Goal: Transaction & Acquisition: Obtain resource

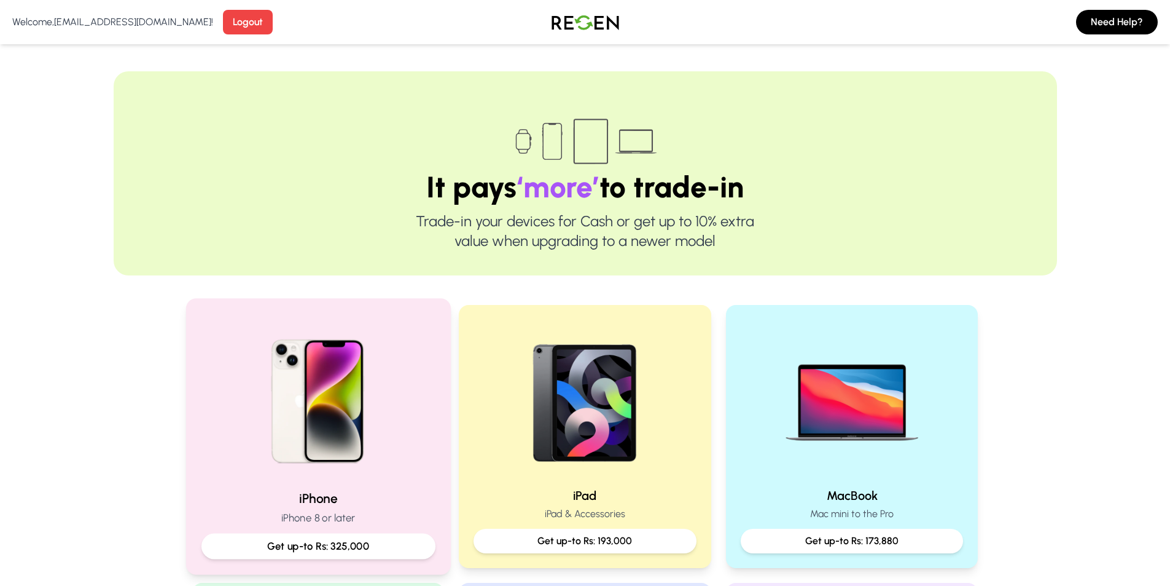
scroll to position [184, 0]
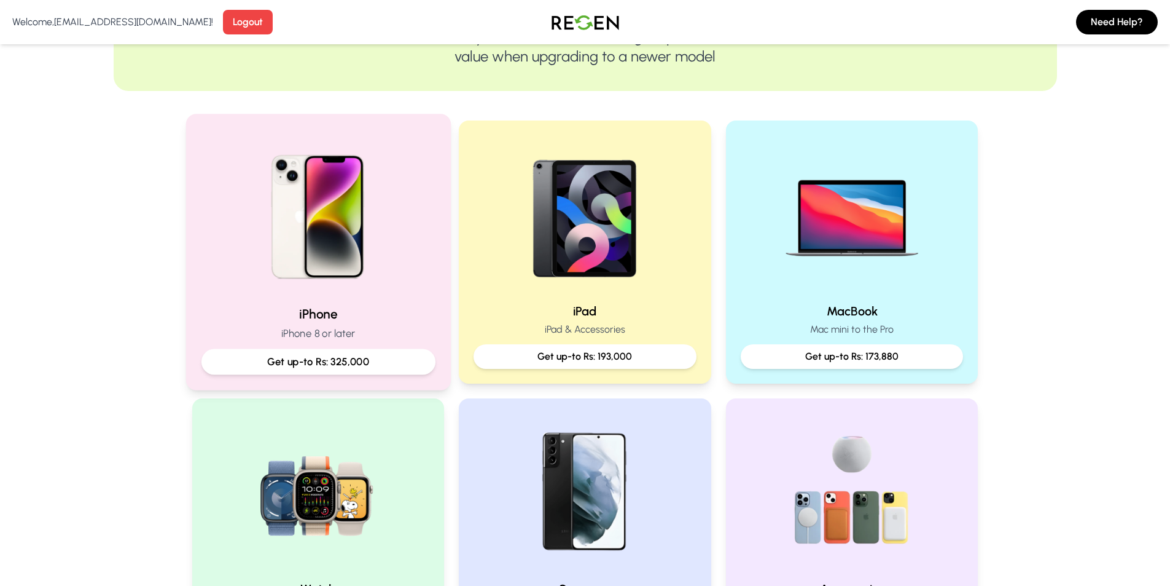
click at [353, 346] on div "iPhone iPhone 8 or later Get up-to Rs: 325,000" at bounding box center [318, 339] width 234 height 69
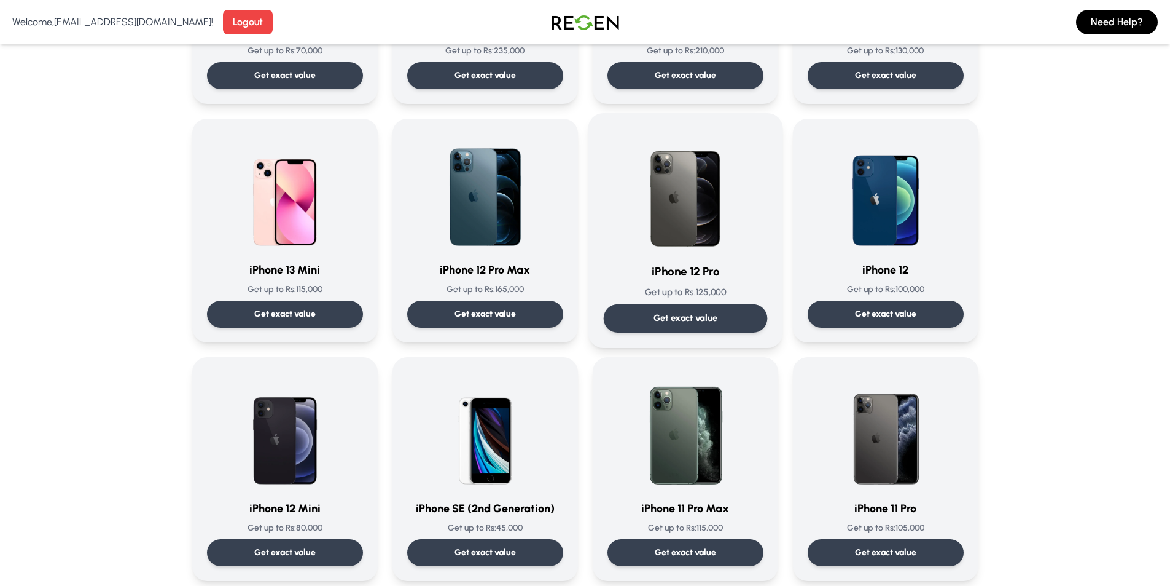
scroll to position [737, 0]
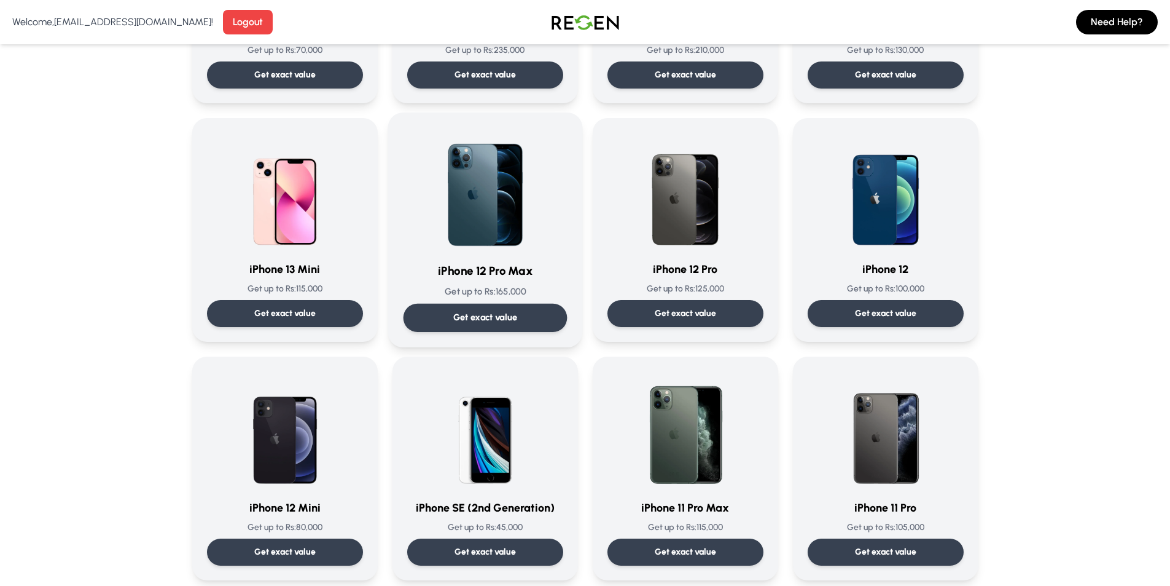
click at [474, 284] on div "iPhone 12 Pro Max Get up to Rs: 165,000 Get exact value" at bounding box center [485, 230] width 164 height 204
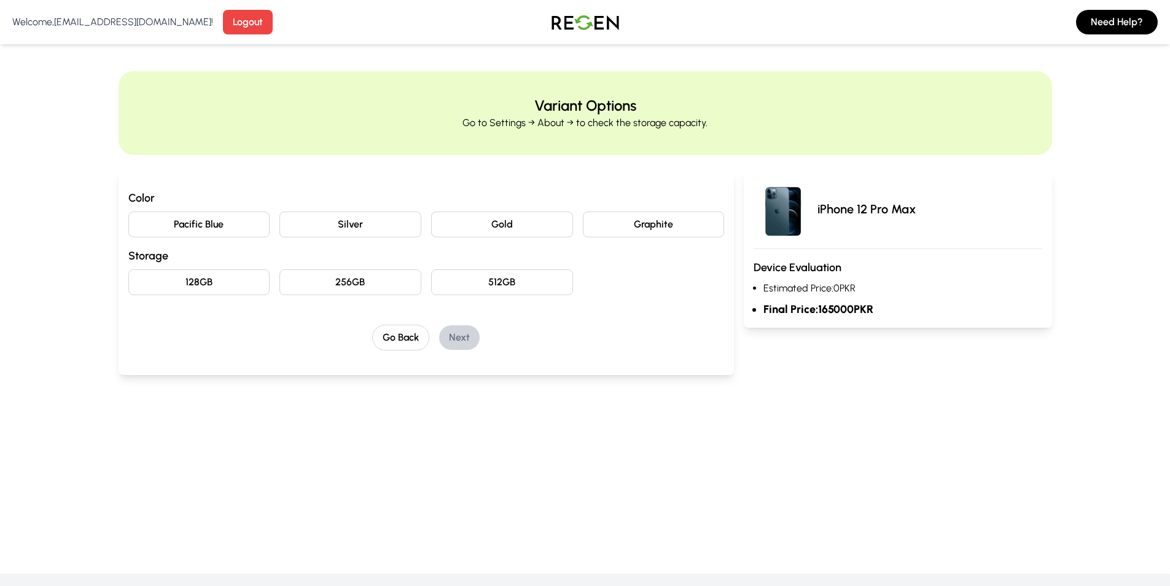
drag, startPoint x: 475, startPoint y: 229, endPoint x: 481, endPoint y: 232, distance: 6.9
click at [478, 229] on button "Gold" at bounding box center [502, 224] width 142 height 26
click at [174, 275] on button "128GB" at bounding box center [199, 282] width 142 height 26
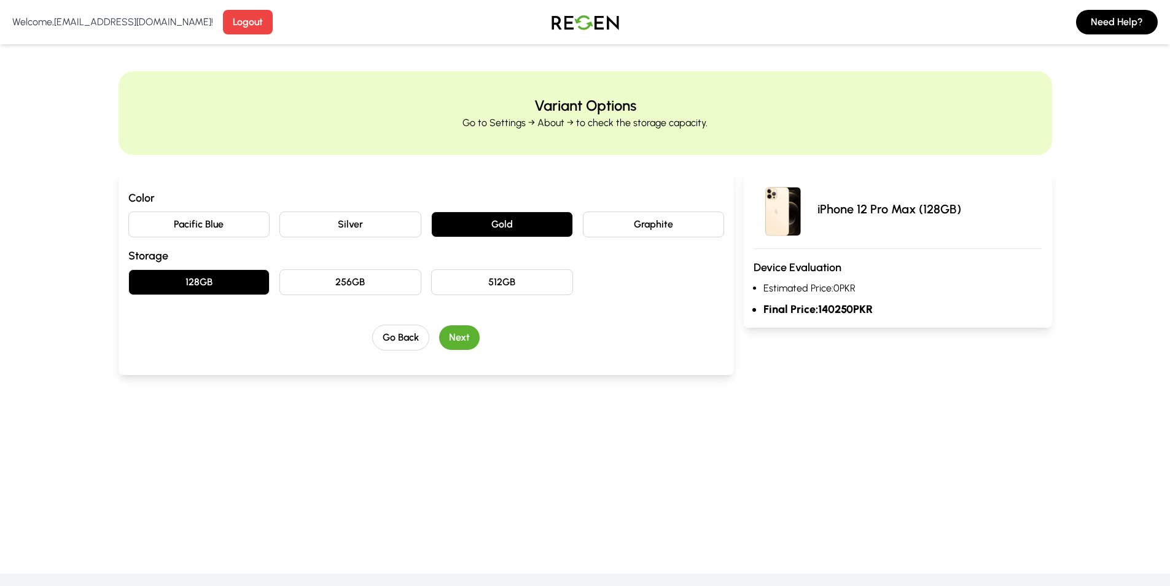
click at [455, 337] on button "Next" at bounding box center [459, 337] width 41 height 25
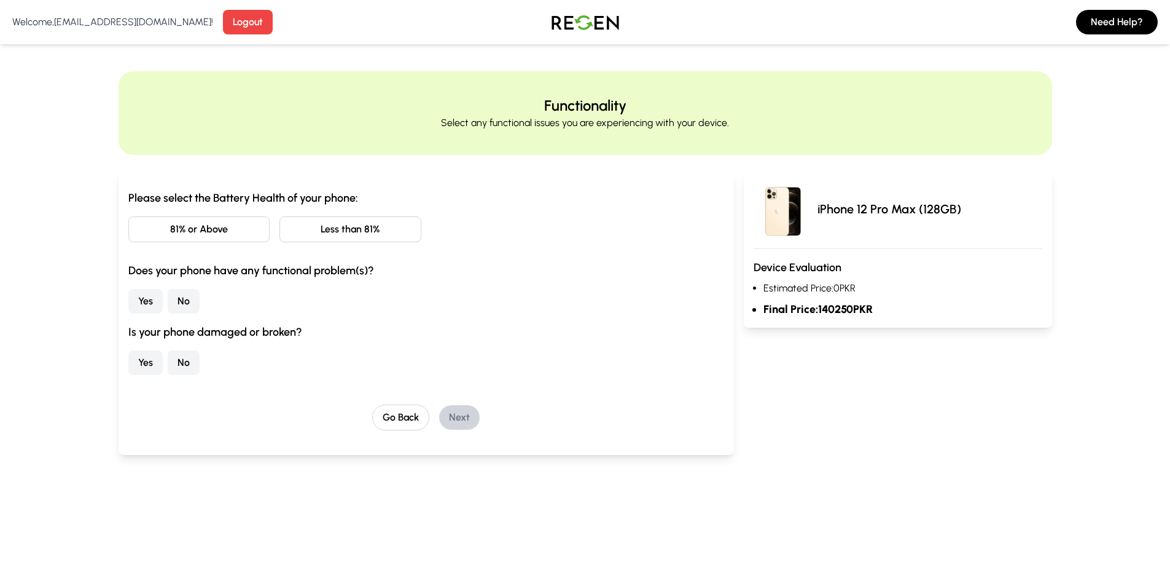
click at [221, 232] on button "81% or Above" at bounding box center [199, 229] width 142 height 26
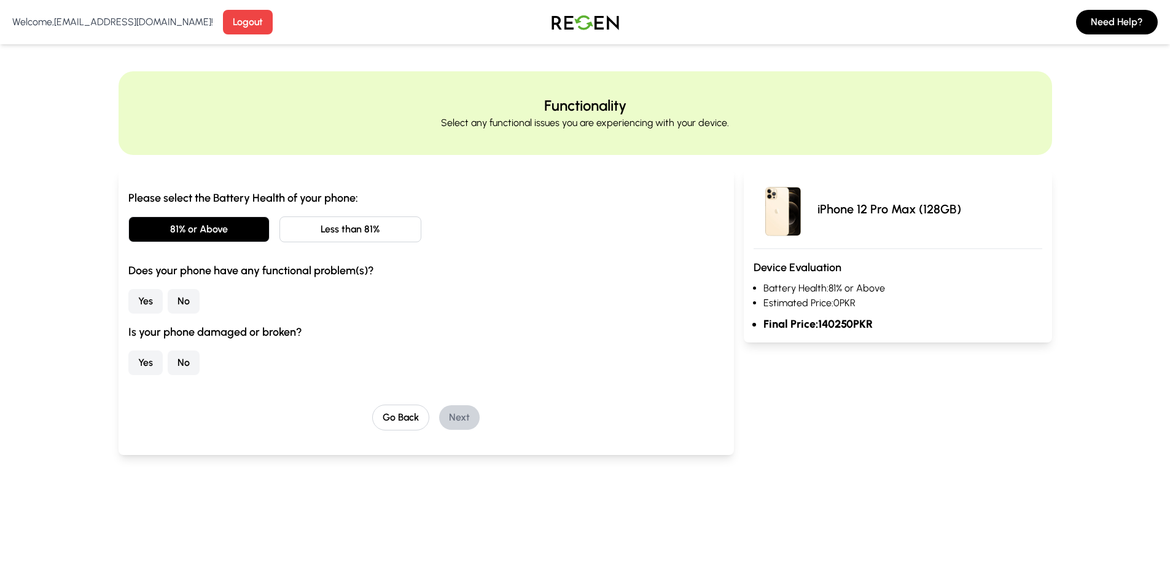
drag, startPoint x: 179, startPoint y: 304, endPoint x: 181, endPoint y: 323, distance: 19.1
click at [180, 304] on button "No" at bounding box center [184, 301] width 32 height 25
click at [198, 362] on button "No" at bounding box center [184, 362] width 32 height 25
click at [456, 408] on button "Next" at bounding box center [459, 417] width 41 height 25
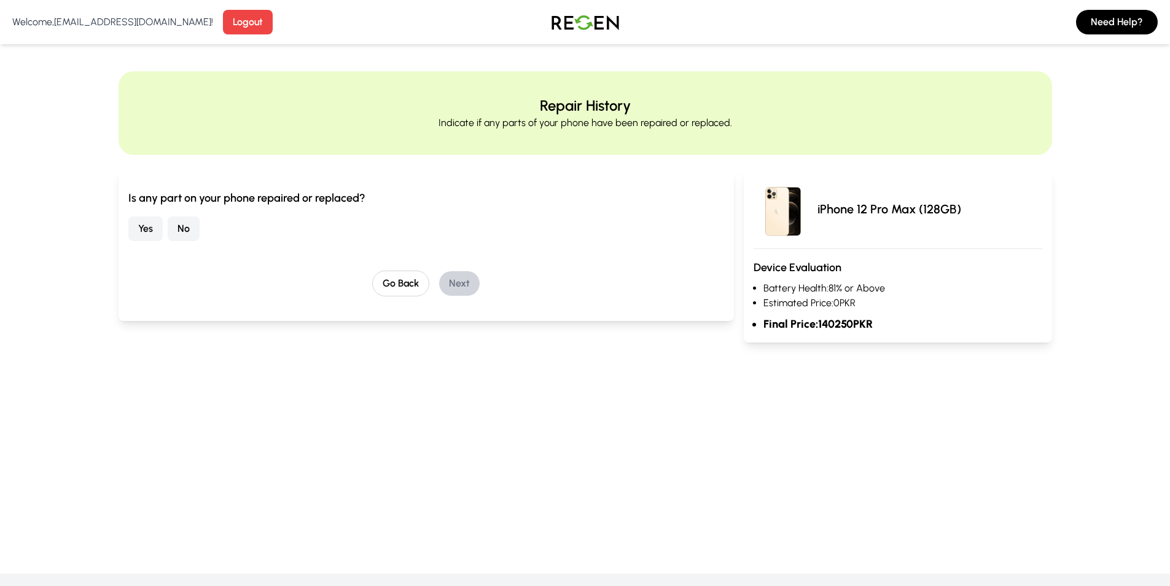
click at [205, 233] on div "Yes No" at bounding box center [426, 228] width 597 height 25
click at [189, 235] on button "No" at bounding box center [184, 228] width 32 height 25
click at [139, 229] on button "Yes" at bounding box center [145, 228] width 34 height 25
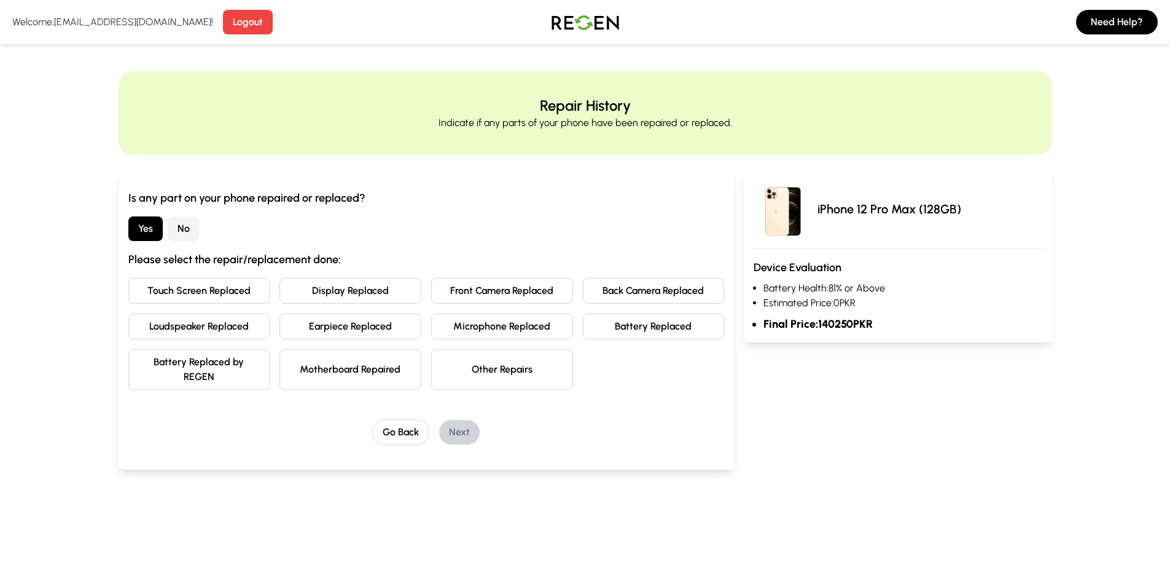
click at [189, 227] on button "No" at bounding box center [184, 228] width 32 height 25
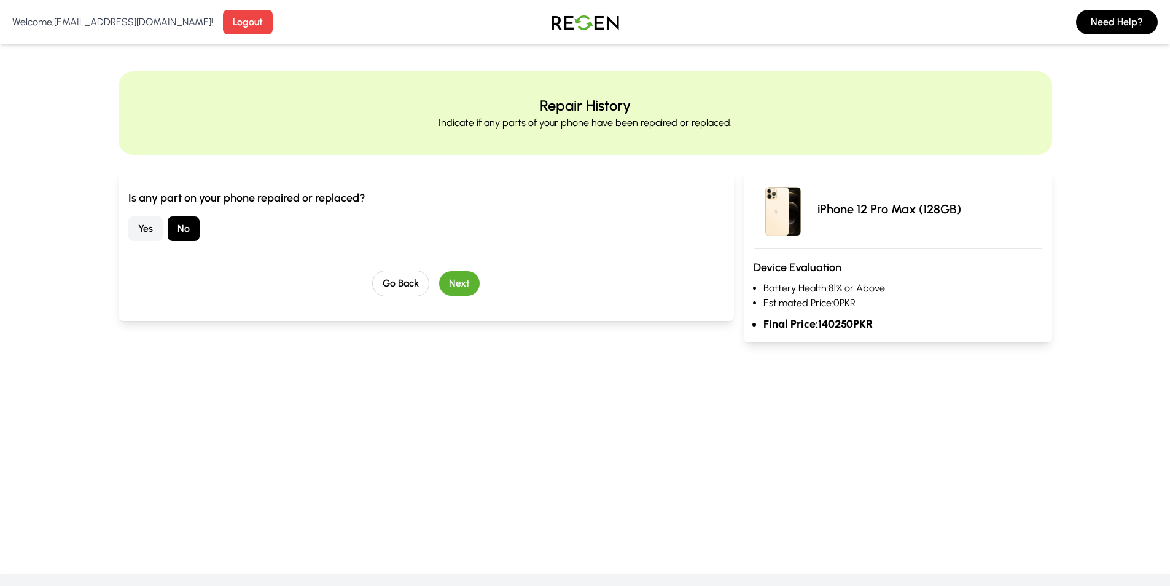
click at [474, 279] on button "Next" at bounding box center [459, 283] width 41 height 25
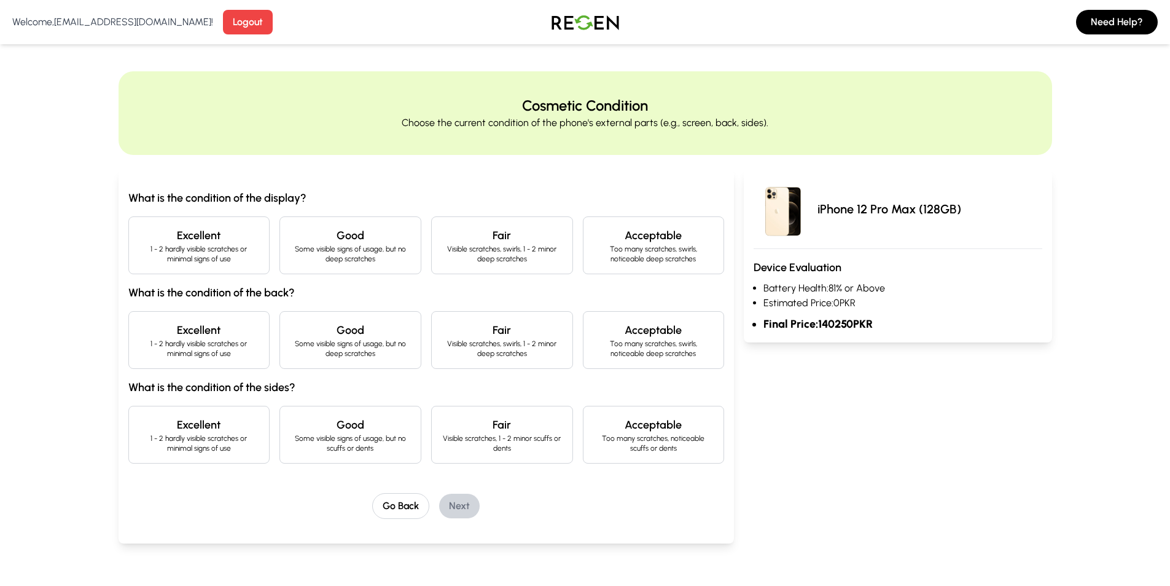
click at [370, 248] on p "Some visible signs of usage, but no deep scratches" at bounding box center [350, 254] width 121 height 20
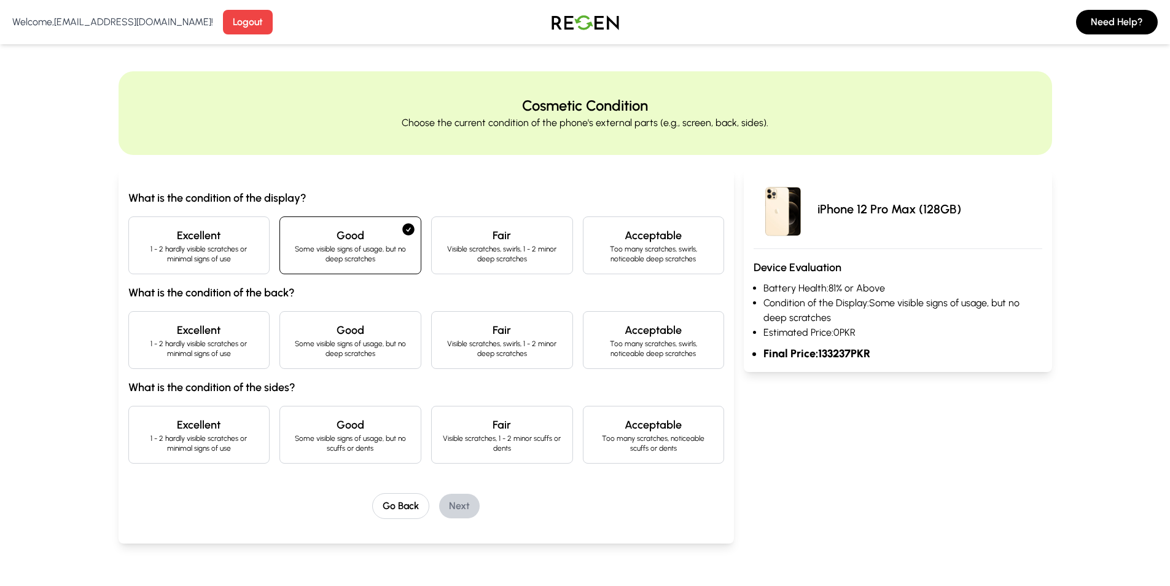
click at [216, 345] on p "1 - 2 hardly visible scratches or minimal signs of use" at bounding box center [199, 349] width 121 height 20
click at [333, 413] on div "Good Some visible signs of usage, but no scuffs or dents" at bounding box center [351, 435] width 142 height 58
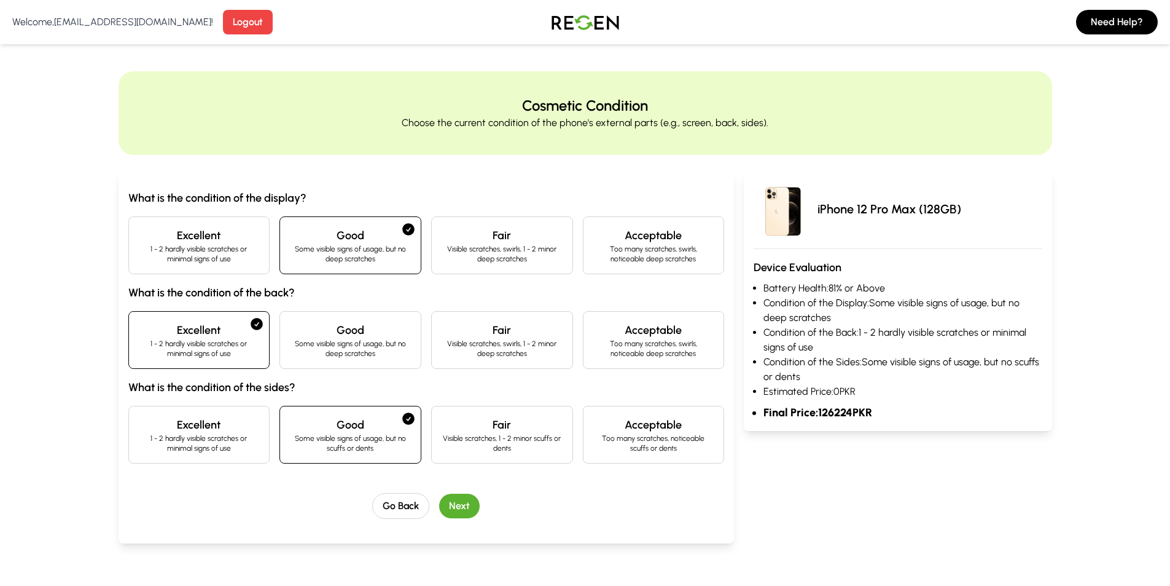
click at [439, 501] on div "Go Back Next" at bounding box center [426, 506] width 597 height 26
click at [447, 496] on button "Next" at bounding box center [459, 505] width 41 height 25
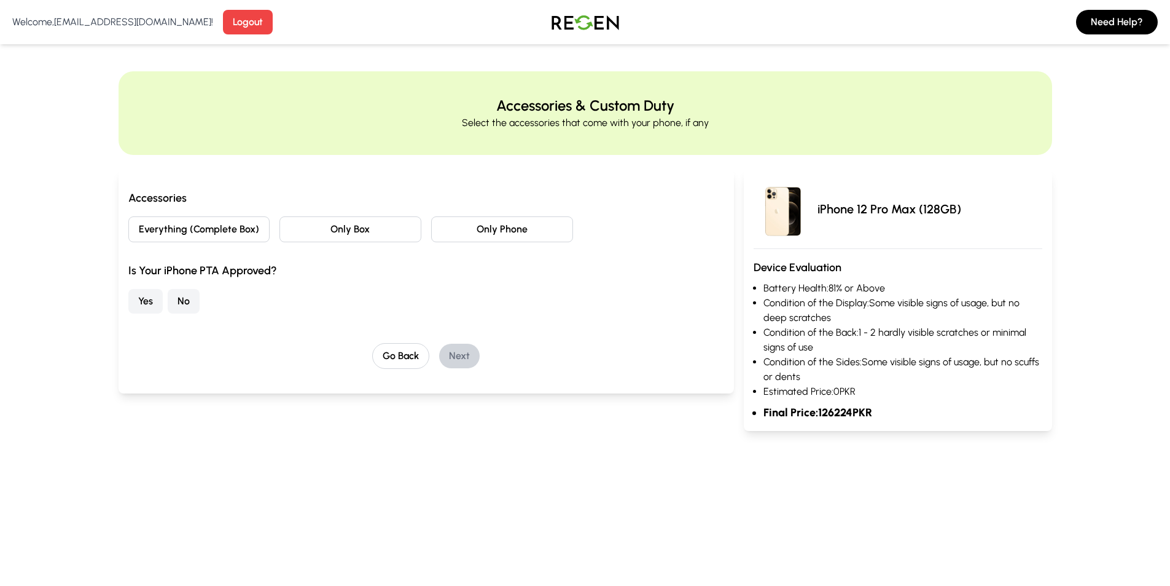
drag, startPoint x: 518, startPoint y: 236, endPoint x: 507, endPoint y: 236, distance: 11.1
click at [519, 237] on button "Only Phone" at bounding box center [502, 229] width 142 height 26
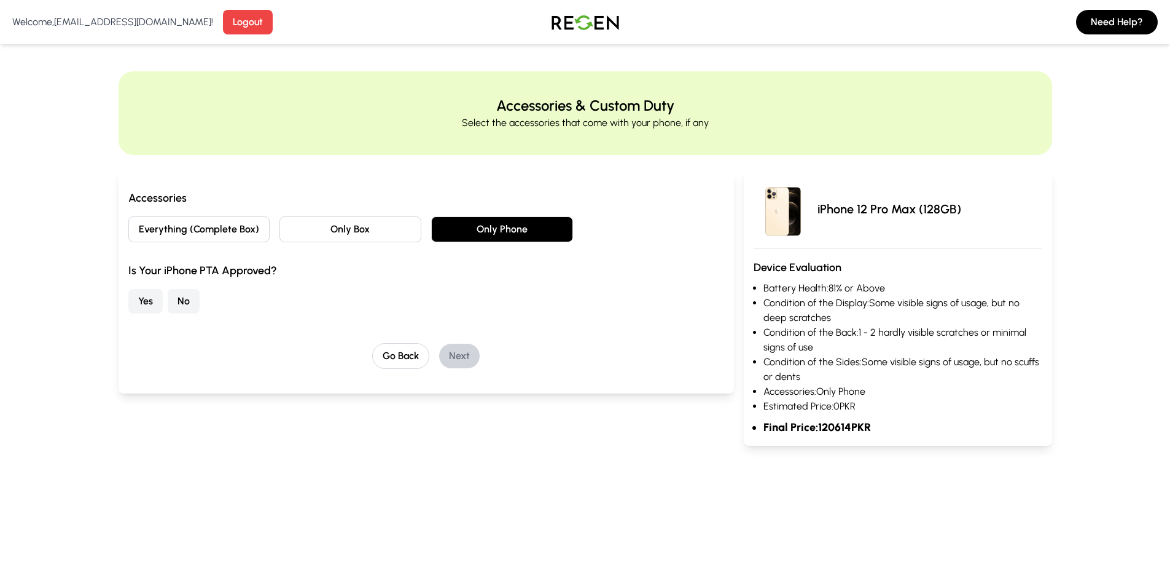
click at [138, 294] on button "Yes" at bounding box center [145, 301] width 34 height 25
click at [446, 355] on button "Next" at bounding box center [459, 355] width 41 height 25
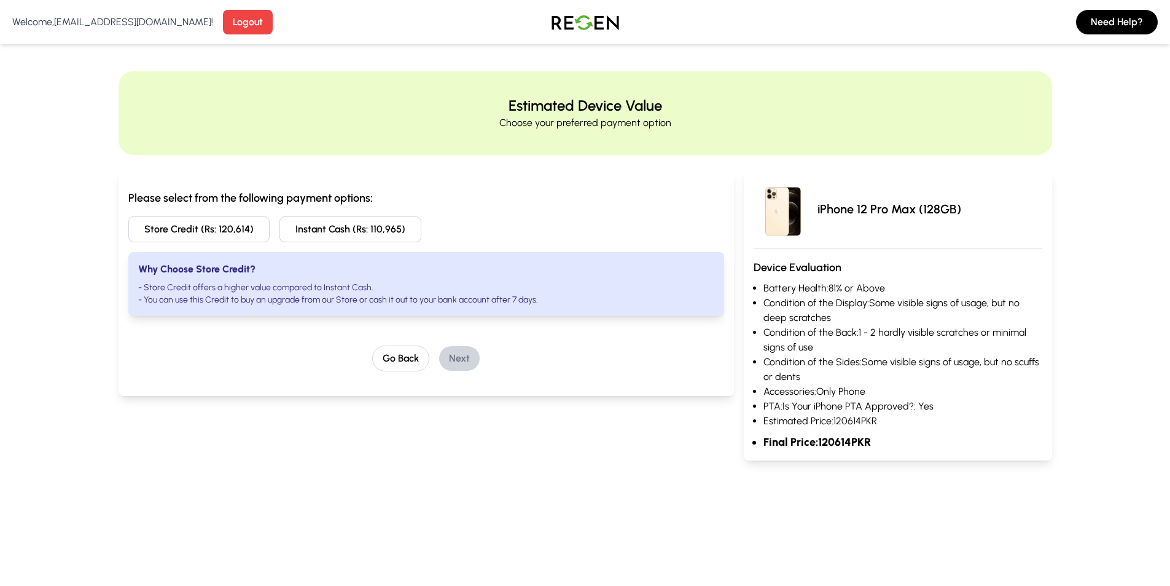
click at [387, 227] on button "Instant Cash (Rs: 110,965)" at bounding box center [351, 229] width 142 height 26
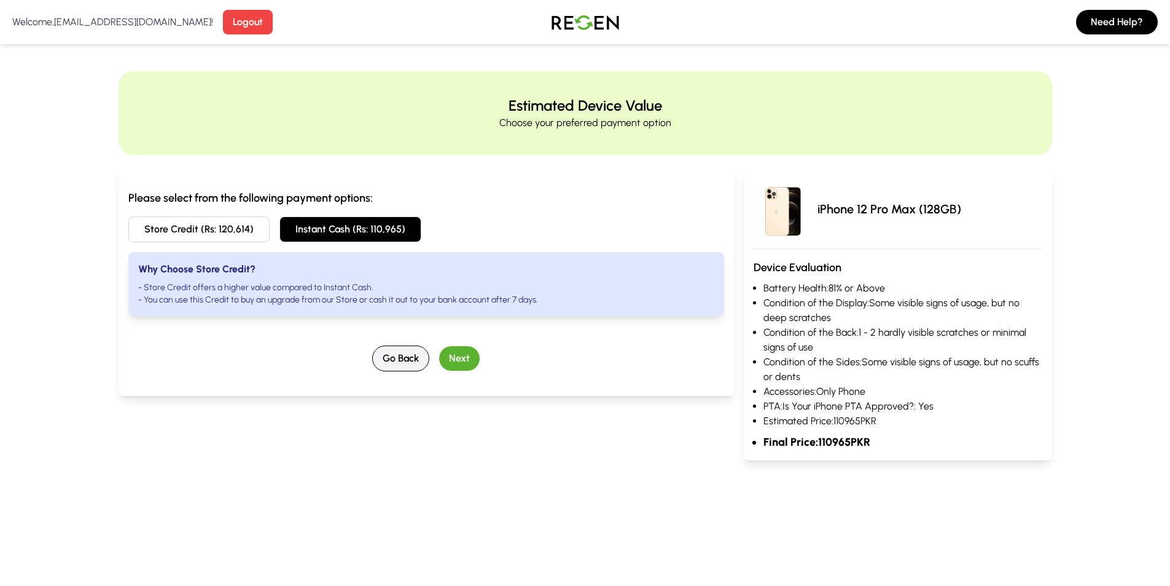
click at [388, 362] on button "Go Back" at bounding box center [400, 358] width 57 height 26
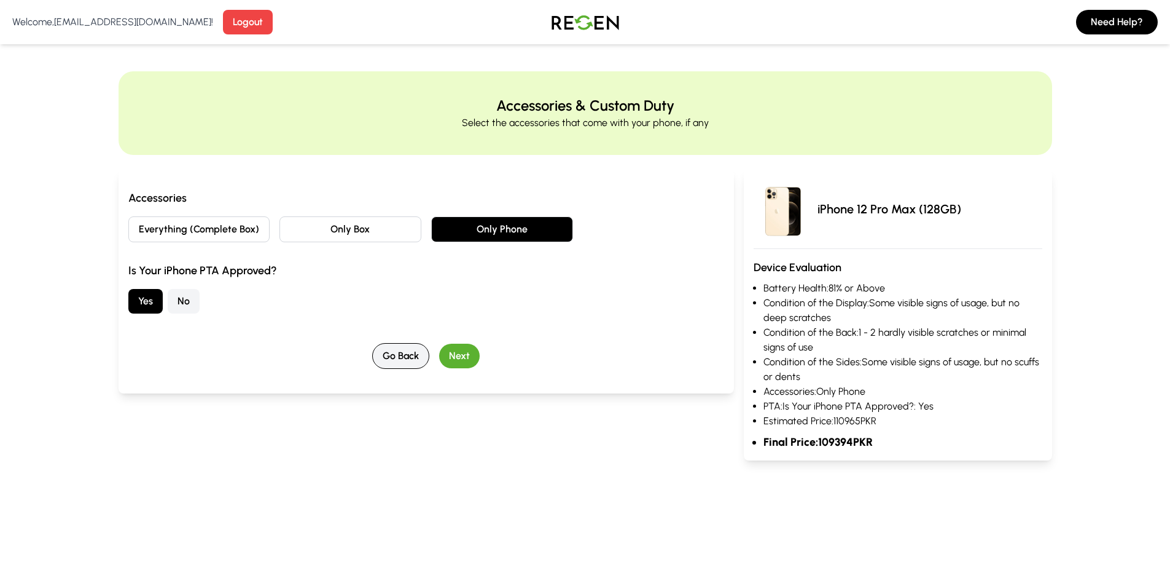
click at [388, 362] on button "Go Back" at bounding box center [400, 356] width 57 height 26
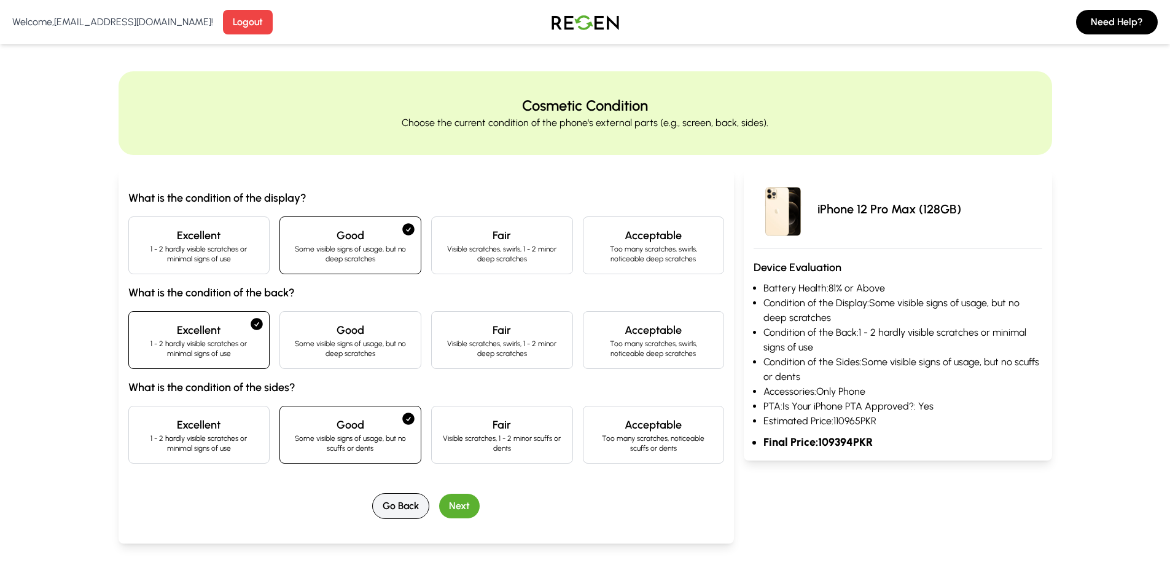
click at [393, 494] on button "Go Back" at bounding box center [400, 506] width 57 height 26
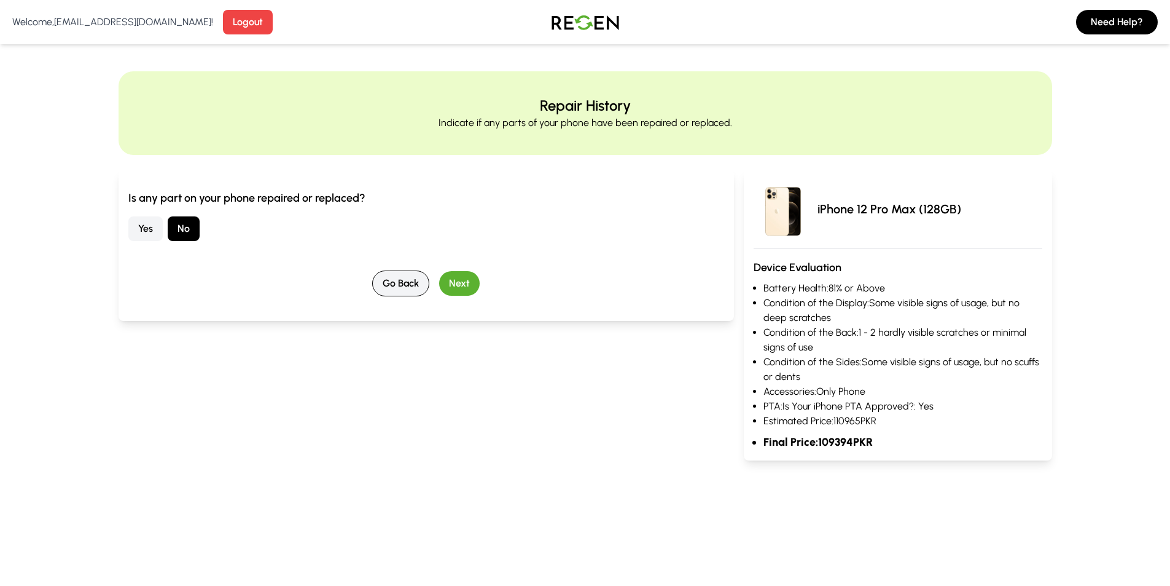
click at [391, 274] on button "Go Back" at bounding box center [400, 283] width 57 height 26
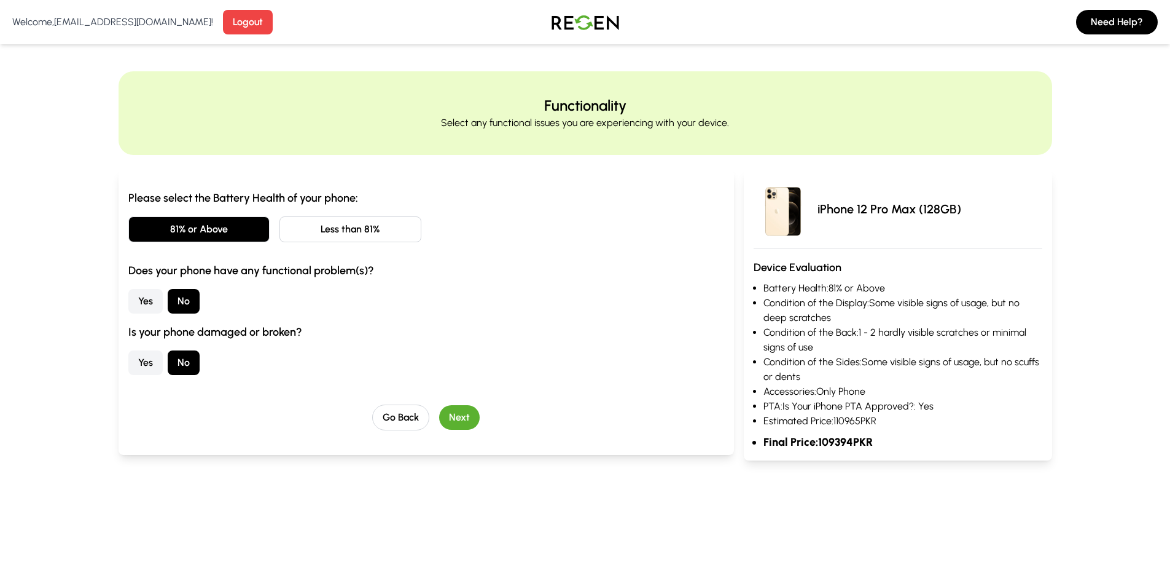
click at [462, 410] on button "Next" at bounding box center [459, 417] width 41 height 25
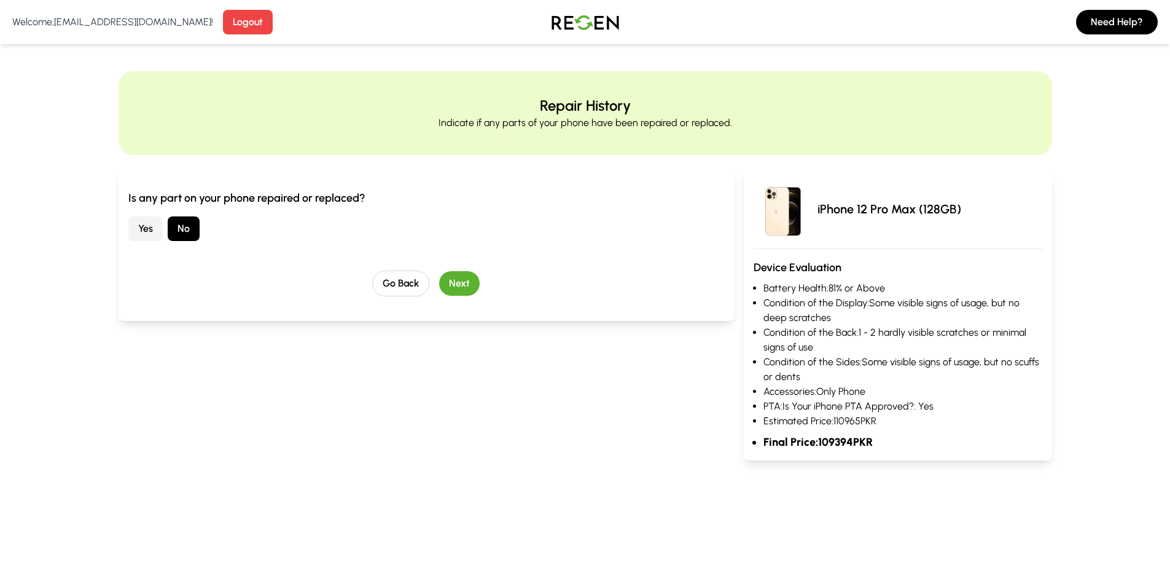
click at [136, 233] on button "Yes" at bounding box center [145, 228] width 34 height 25
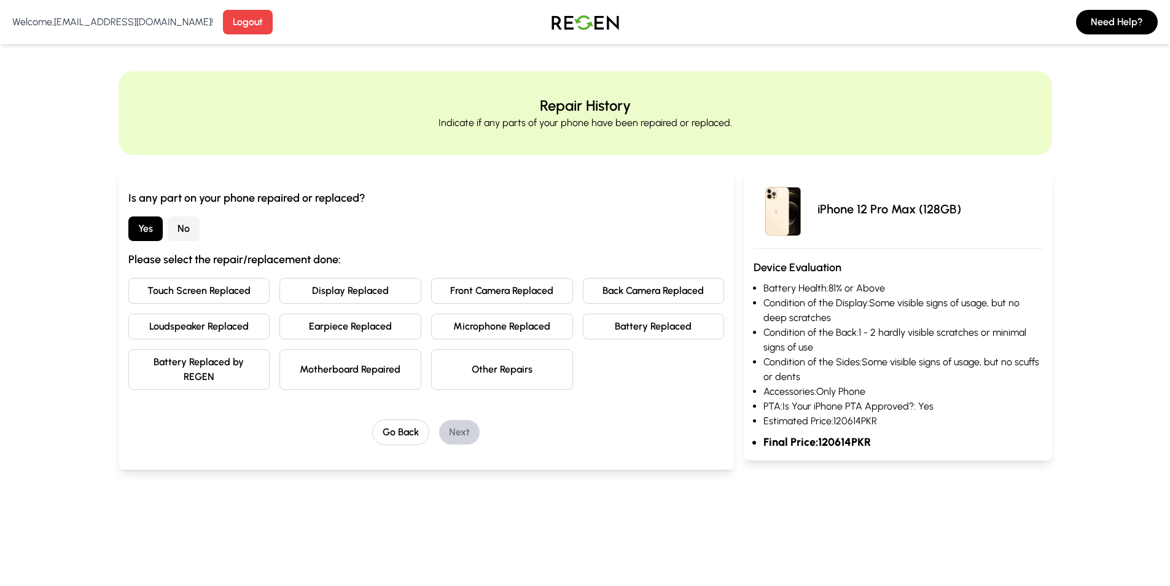
click at [657, 331] on button "Battery Replaced" at bounding box center [654, 326] width 142 height 26
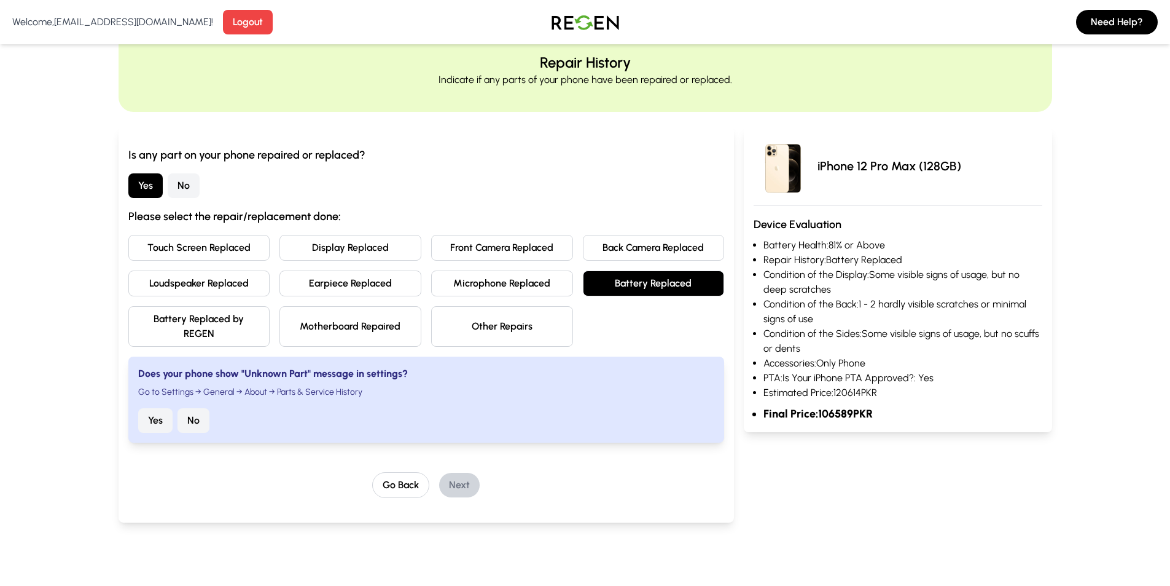
scroll to position [61, 0]
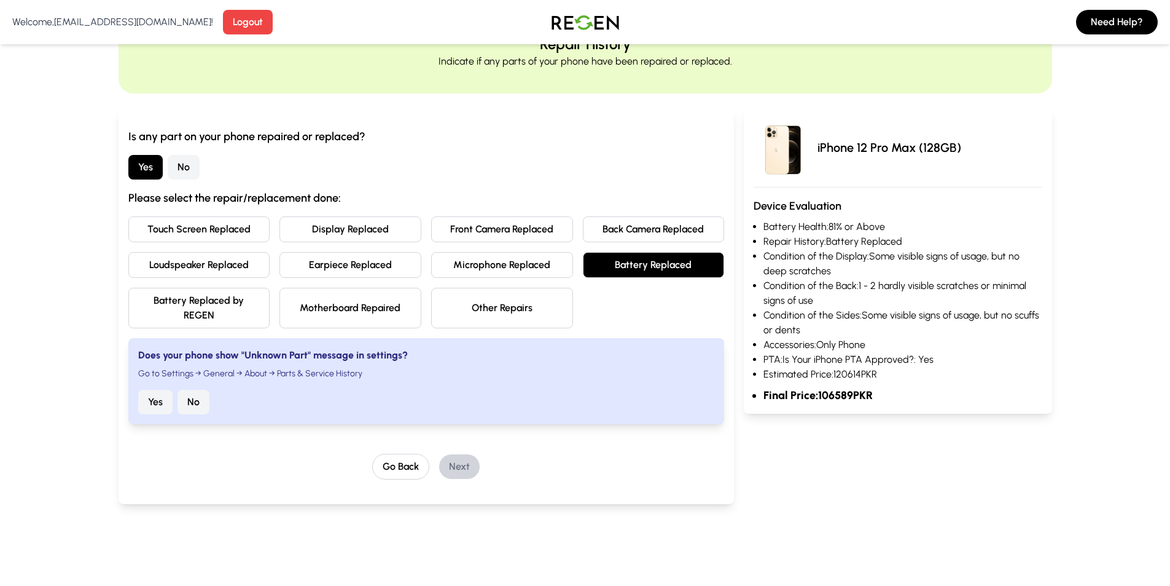
click at [137, 408] on div "Does your phone show "Unknown Part" message in settings? Go to Settings → Gener…" at bounding box center [426, 381] width 597 height 86
click at [147, 404] on button "Yes" at bounding box center [155, 402] width 34 height 25
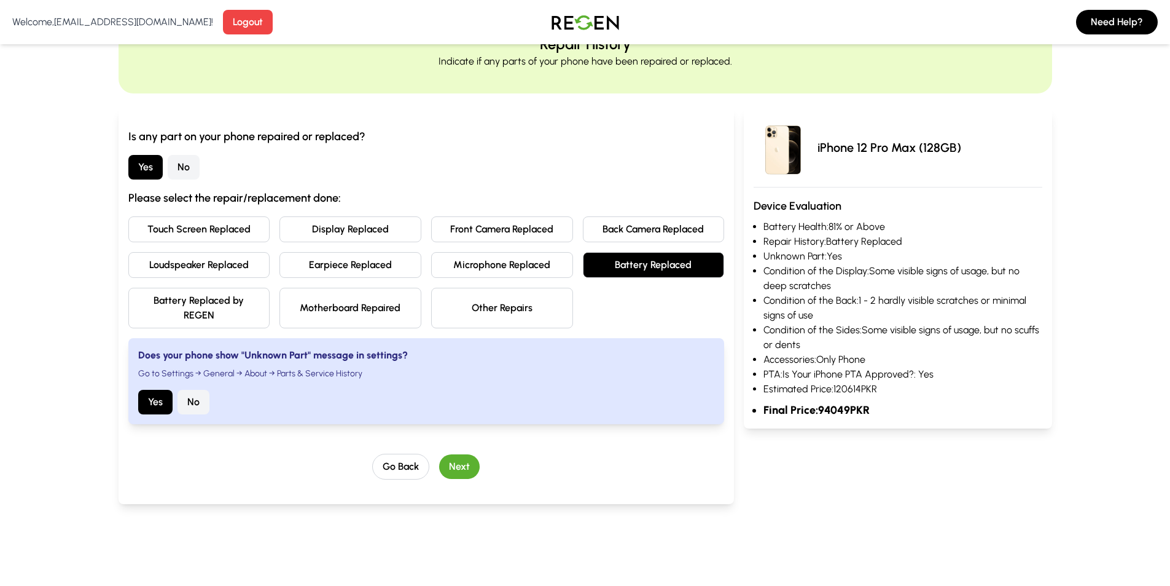
click at [457, 469] on button "Next" at bounding box center [459, 466] width 41 height 25
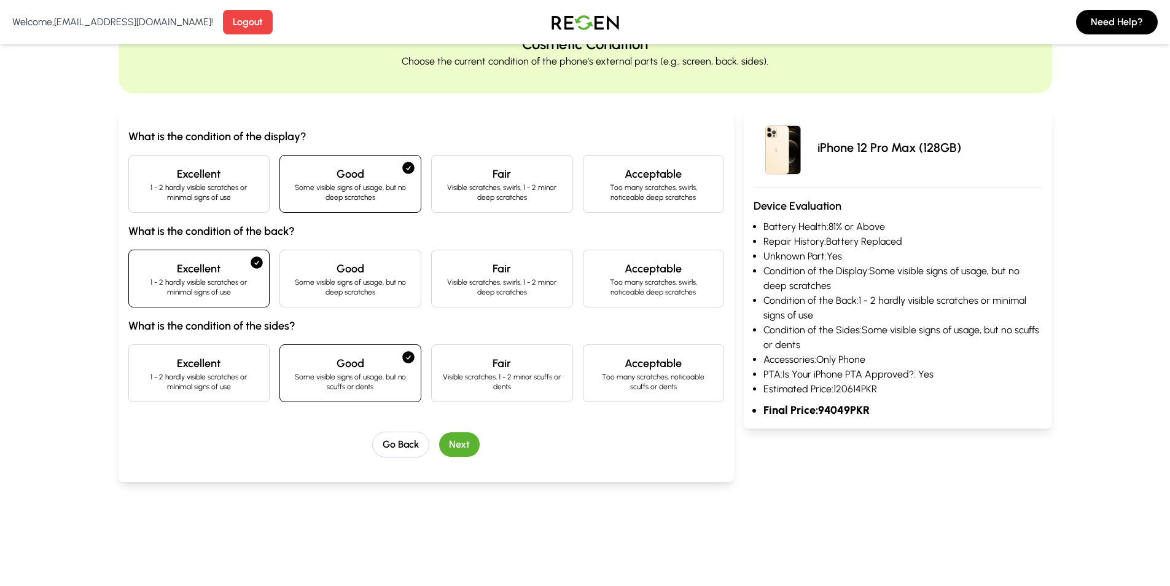
scroll to position [0, 0]
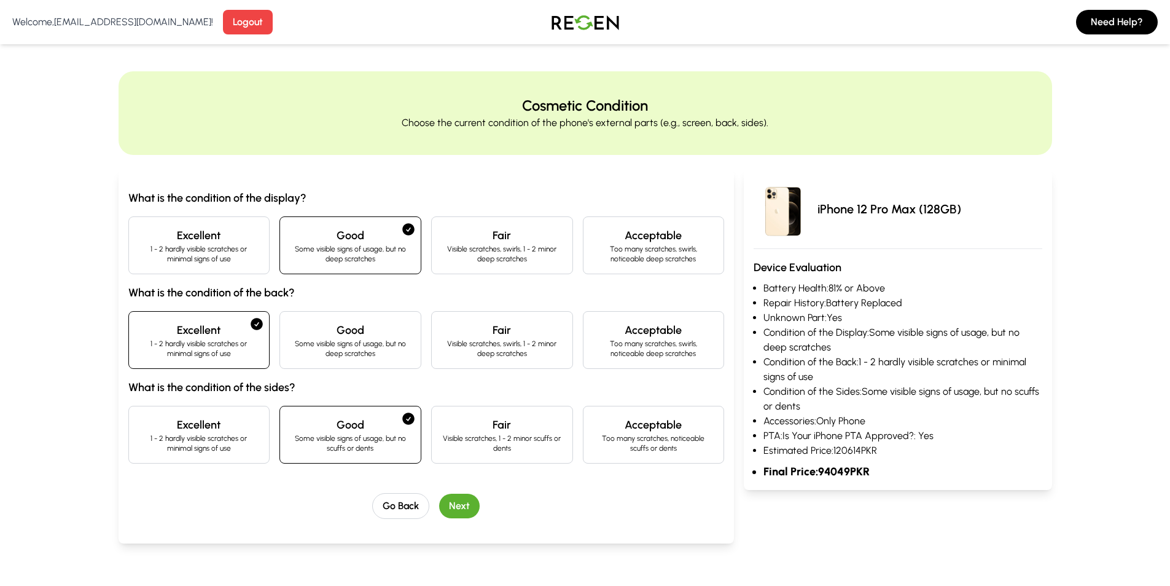
click at [367, 327] on h4 "Good" at bounding box center [350, 329] width 121 height 17
drag, startPoint x: 216, startPoint y: 348, endPoint x: 229, endPoint y: 353, distance: 14.4
click at [217, 348] on p "1 - 2 hardly visible scratches or minimal signs of use" at bounding box center [199, 349] width 121 height 20
click at [447, 504] on button "Next" at bounding box center [459, 505] width 41 height 25
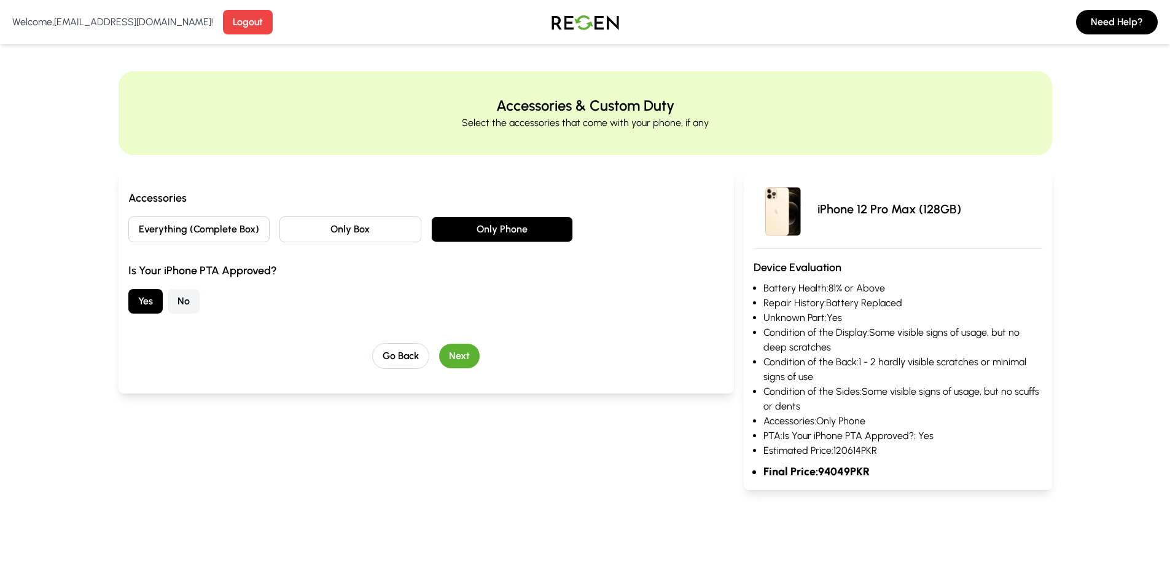
click at [466, 356] on button "Next" at bounding box center [459, 355] width 41 height 25
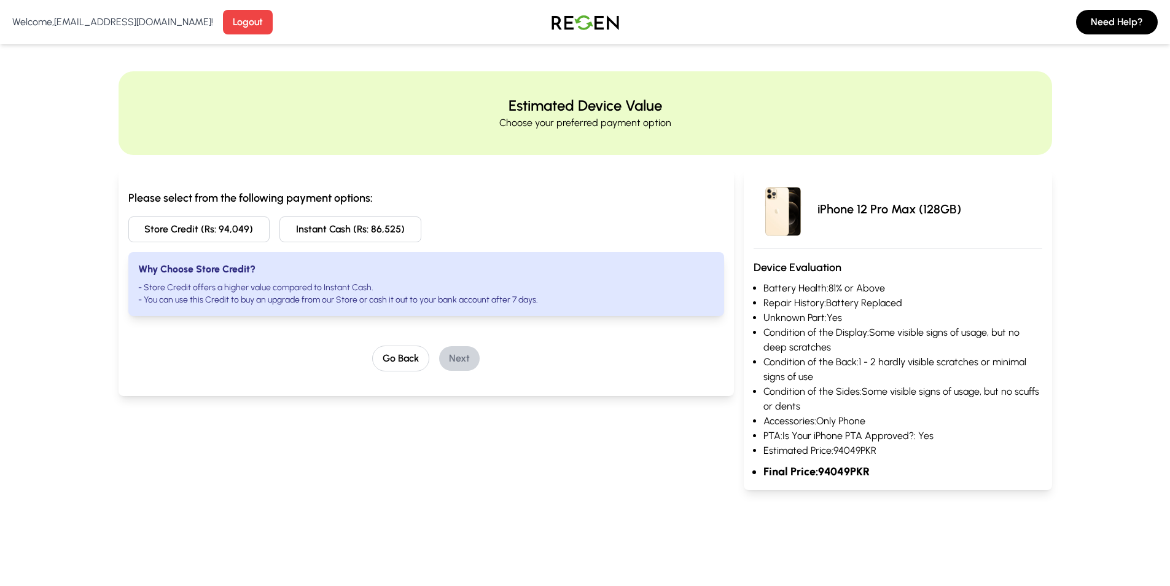
click at [359, 235] on button "Instant Cash (Rs: 86,525)" at bounding box center [351, 229] width 142 height 26
